Goal: Task Accomplishment & Management: Manage account settings

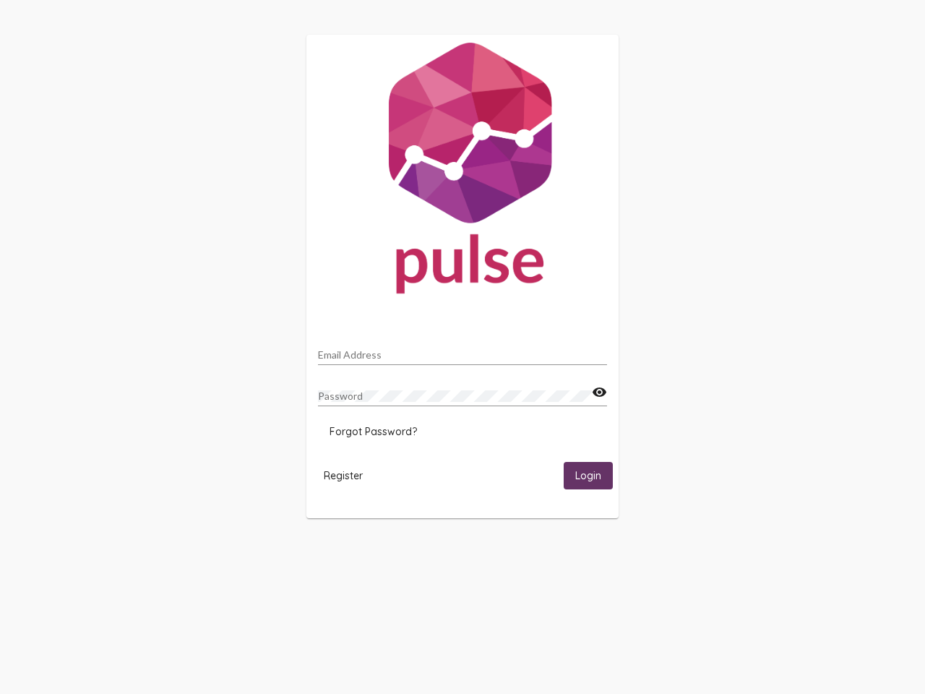
click at [463, 350] on input "Email Address" at bounding box center [462, 355] width 289 height 12
click at [599, 392] on mat-icon "visibility" at bounding box center [599, 392] width 15 height 17
click at [373, 431] on span "Forgot Password?" at bounding box center [373, 431] width 87 height 13
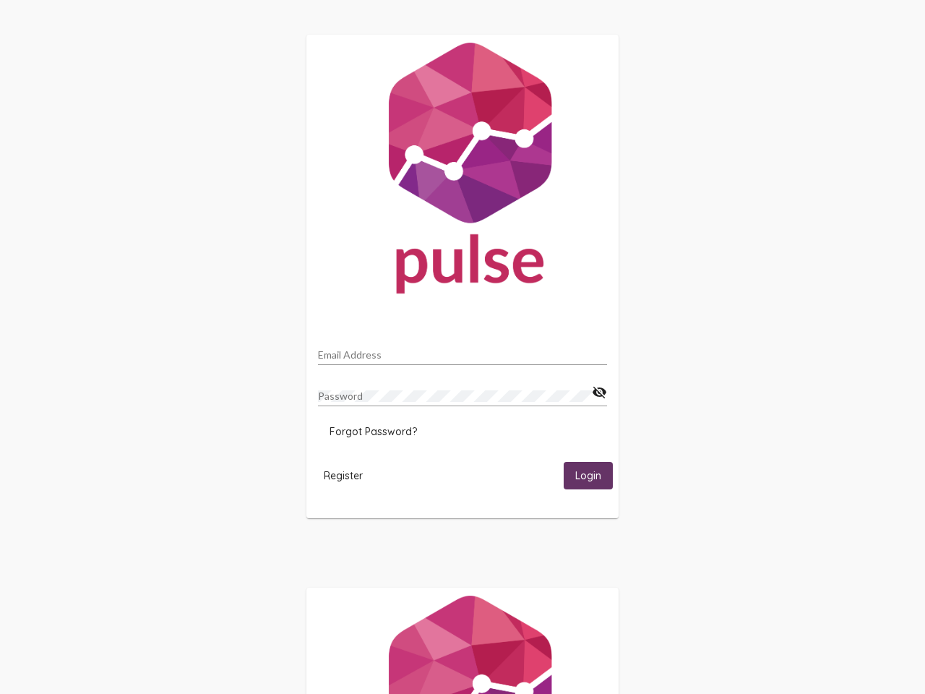
click at [343, 475] on span "Register" at bounding box center [343, 475] width 39 height 13
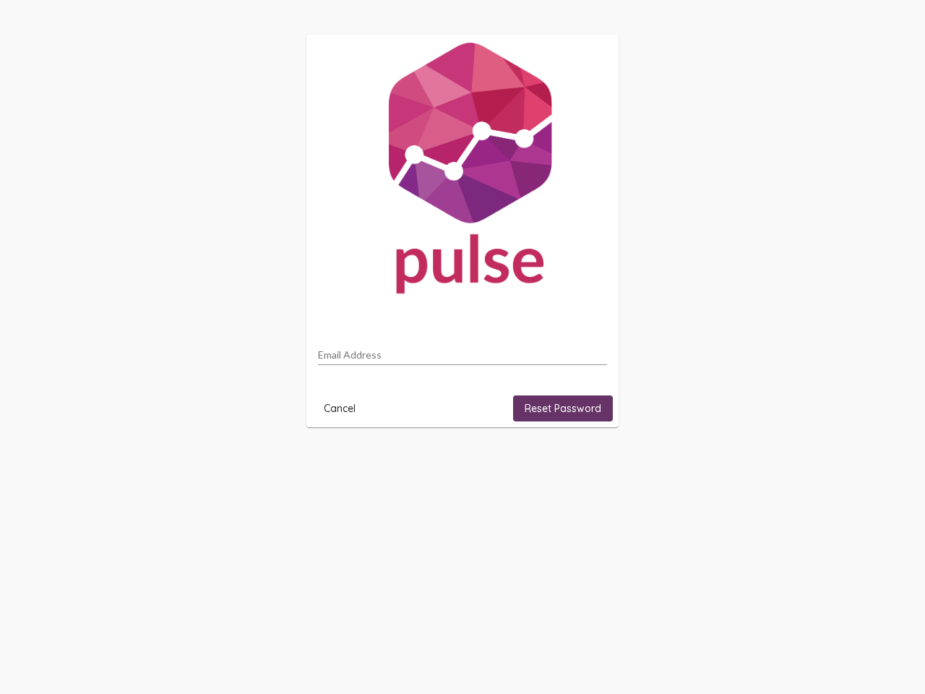
click at [588, 462] on html "Email Address Cancel Reset Password" at bounding box center [462, 231] width 925 height 462
